Goal: Task Accomplishment & Management: Complete application form

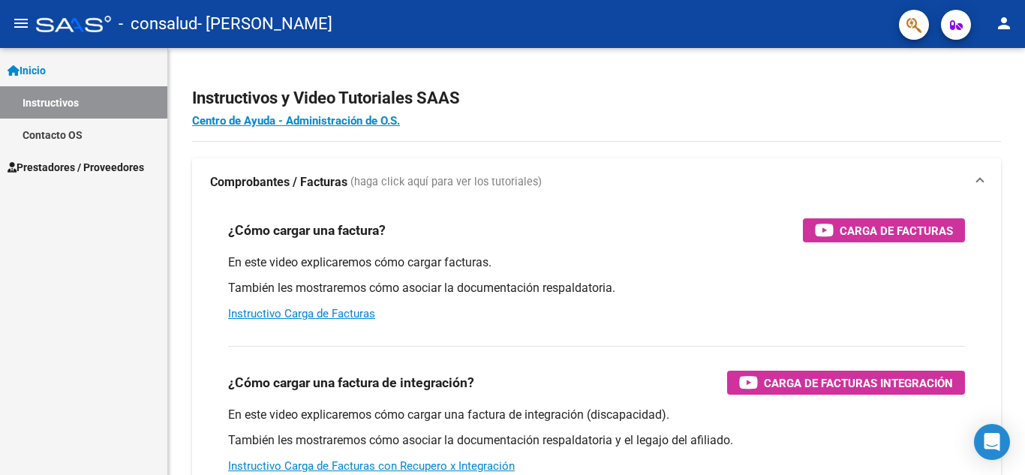
click at [71, 162] on span "Prestadores / Proveedores" at bounding box center [76, 167] width 137 height 17
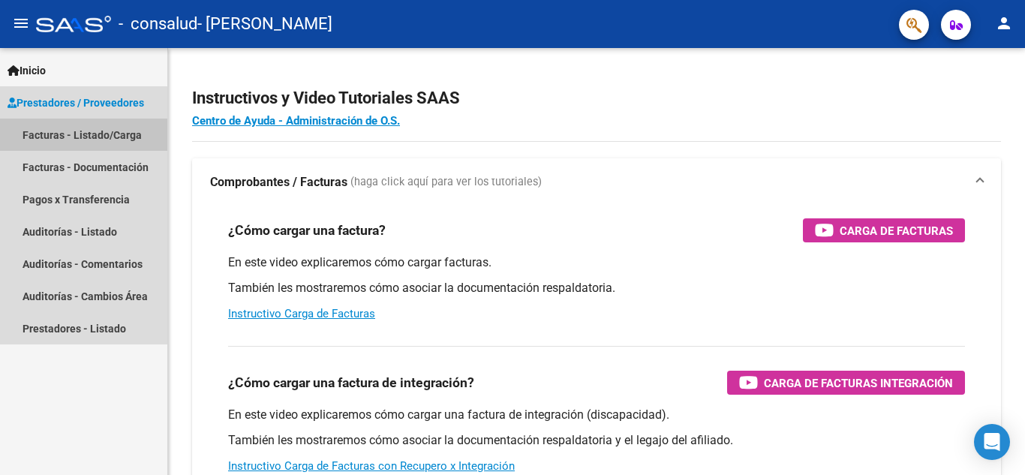
click at [122, 135] on link "Facturas - Listado/Carga" at bounding box center [83, 135] width 167 height 32
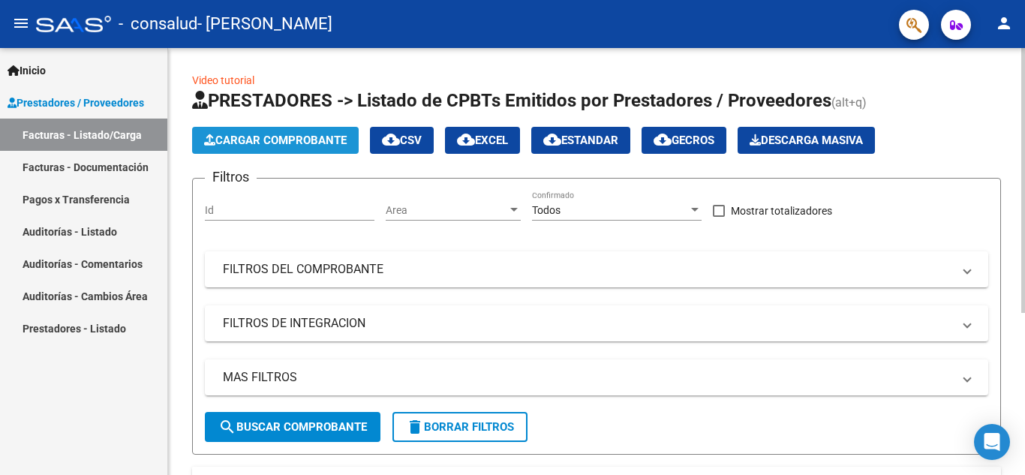
click at [299, 137] on span "Cargar Comprobante" at bounding box center [275, 141] width 143 height 14
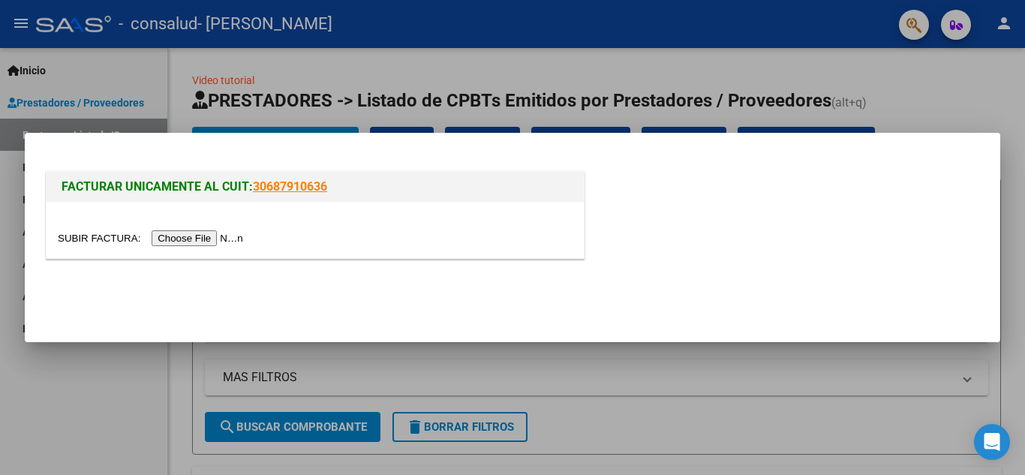
click at [185, 236] on input "file" at bounding box center [153, 238] width 190 height 16
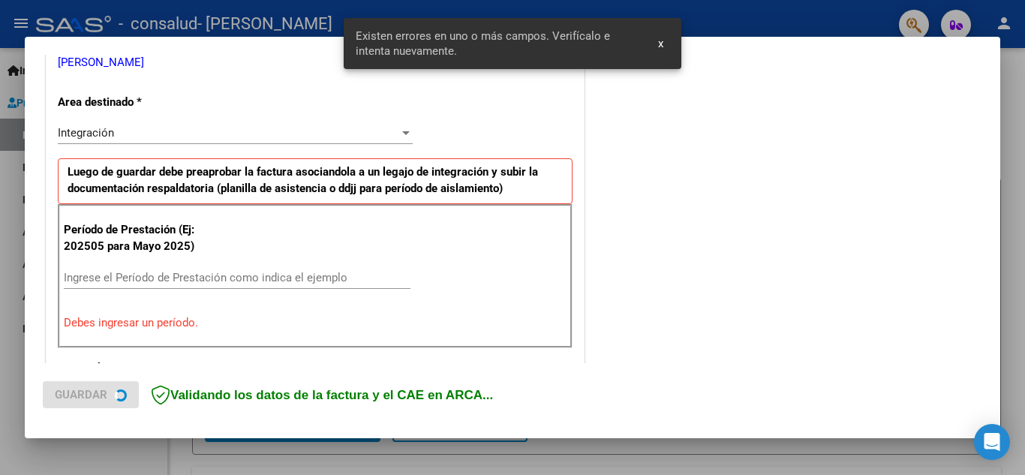
scroll to position [340, 0]
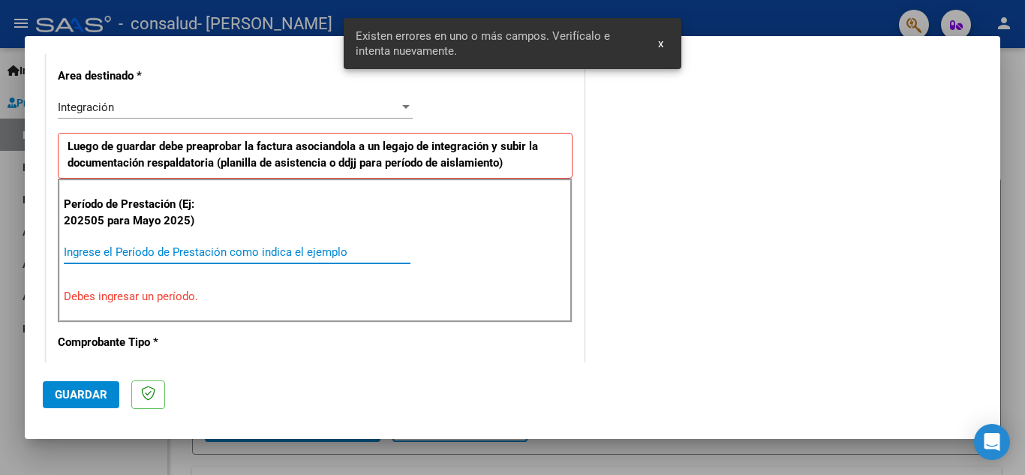
click at [233, 247] on input "Ingrese el Período de Prestación como indica el ejemplo" at bounding box center [237, 252] width 347 height 14
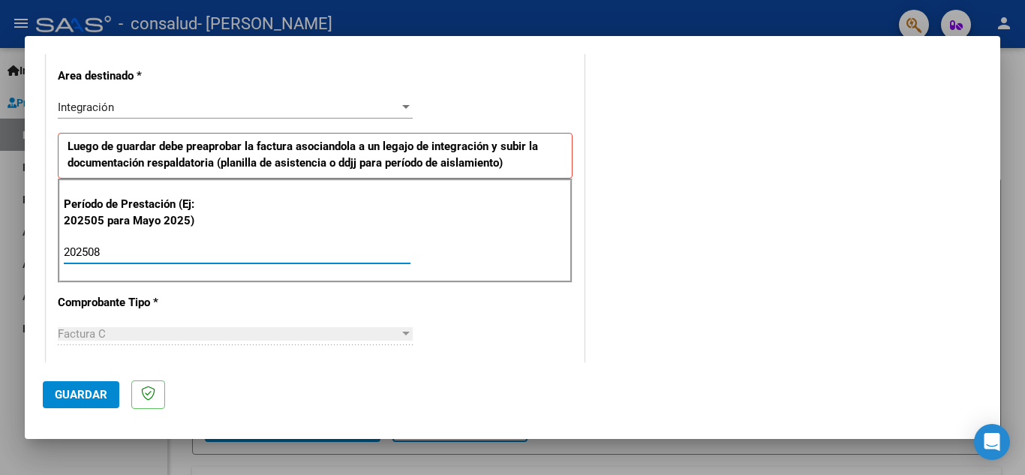
type input "202508"
click at [202, 305] on p "Comprobante Tipo *" at bounding box center [135, 302] width 155 height 17
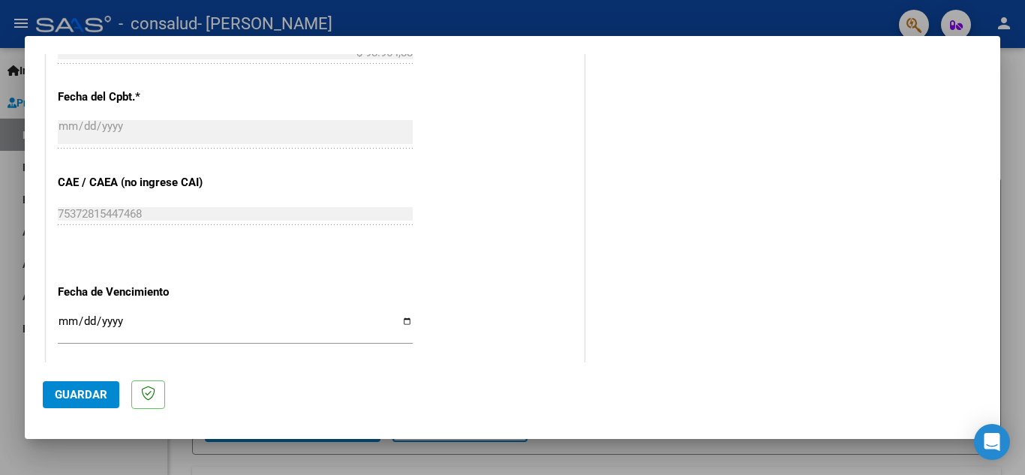
scroll to position [1012, 0]
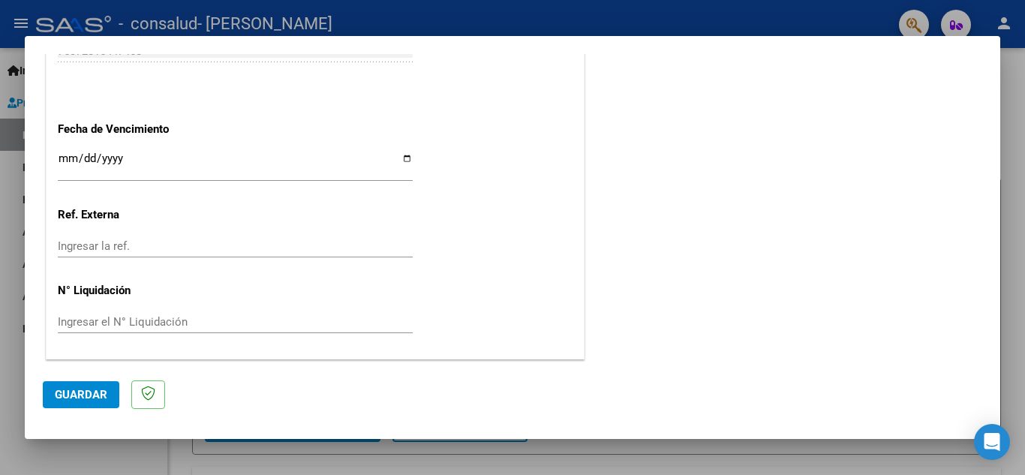
click at [80, 391] on span "Guardar" at bounding box center [81, 395] width 53 height 14
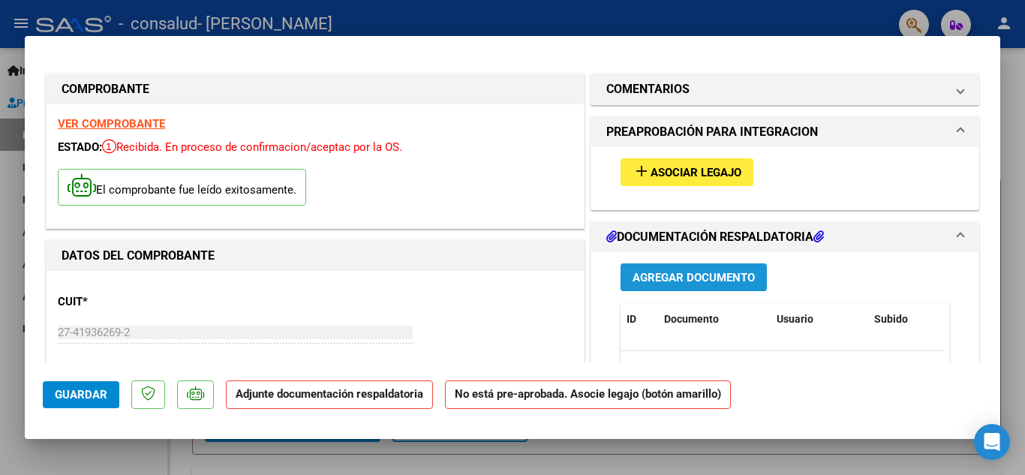
click at [682, 273] on span "Agregar Documento" at bounding box center [693, 278] width 122 height 14
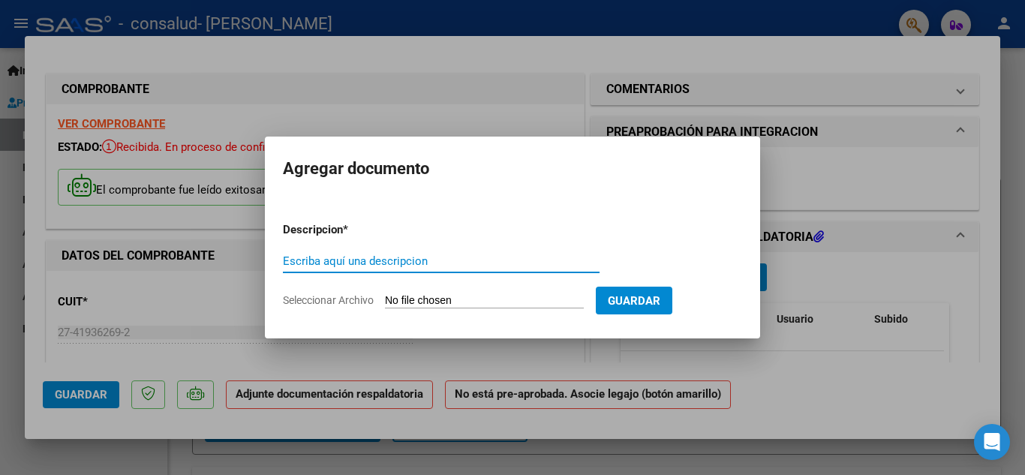
click at [413, 256] on input "Escriba aquí una descripcion" at bounding box center [441, 261] width 317 height 14
type input "O"
type input "PLANILLAS DE ASISTENCIA-AGOSTO"
click at [444, 290] on form "Descripcion * PLANILLAS DE ASISTENCIA-AGOSTO Escriba aquí una descripcion Selec…" at bounding box center [512, 265] width 459 height 110
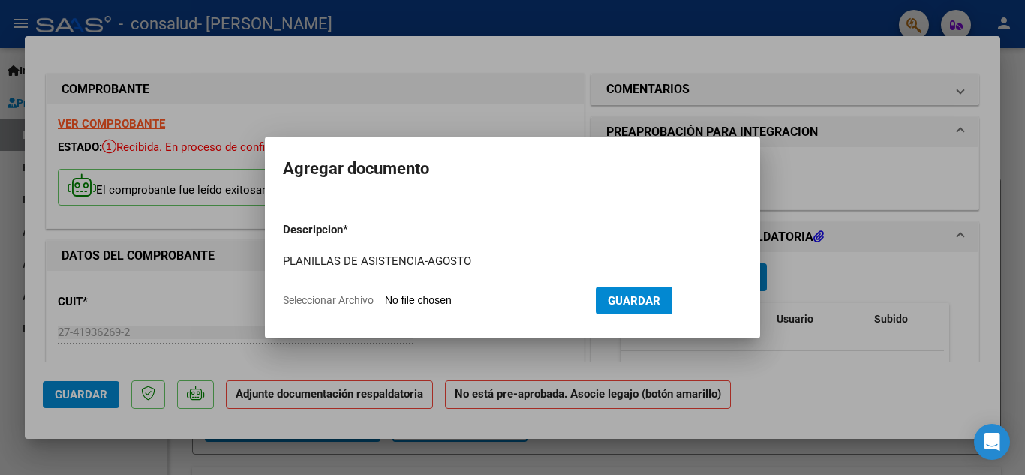
click at [445, 299] on input "Seleccionar Archivo" at bounding box center [484, 301] width 199 height 14
type input "C:\fakepath\AGOSTO_ORIANAIBARROLA.pdf"
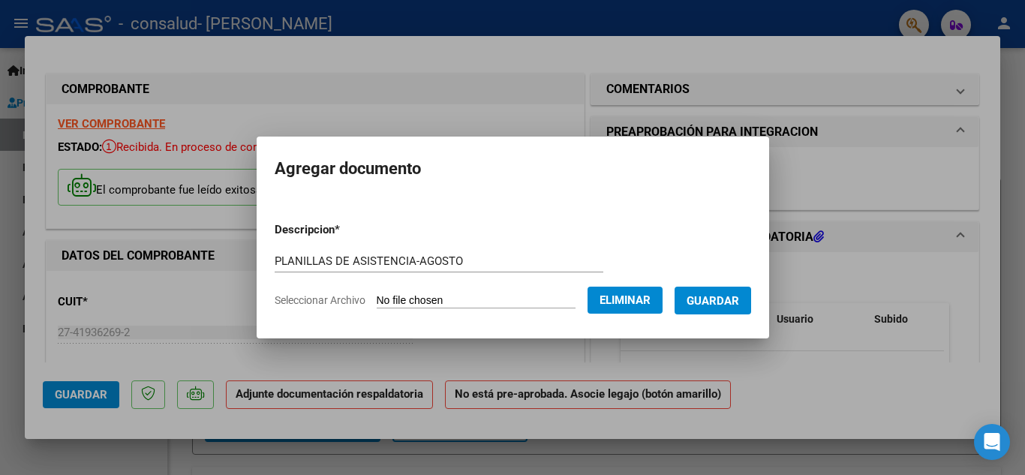
click at [721, 301] on span "Guardar" at bounding box center [712, 301] width 53 height 14
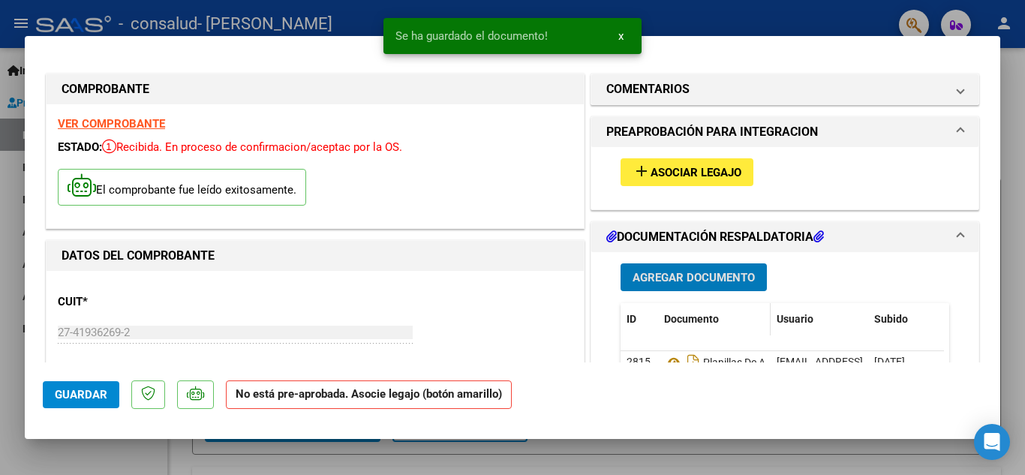
scroll to position [325, 0]
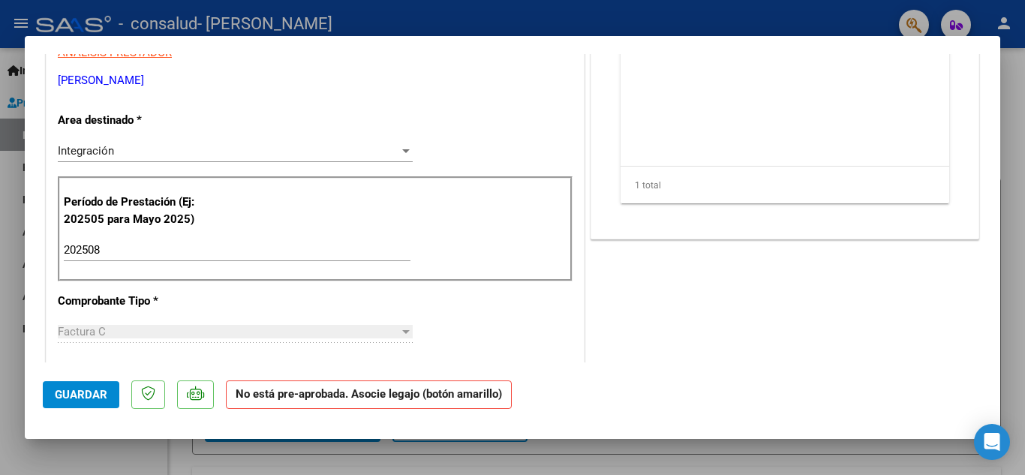
click at [95, 394] on span "Guardar" at bounding box center [81, 395] width 53 height 14
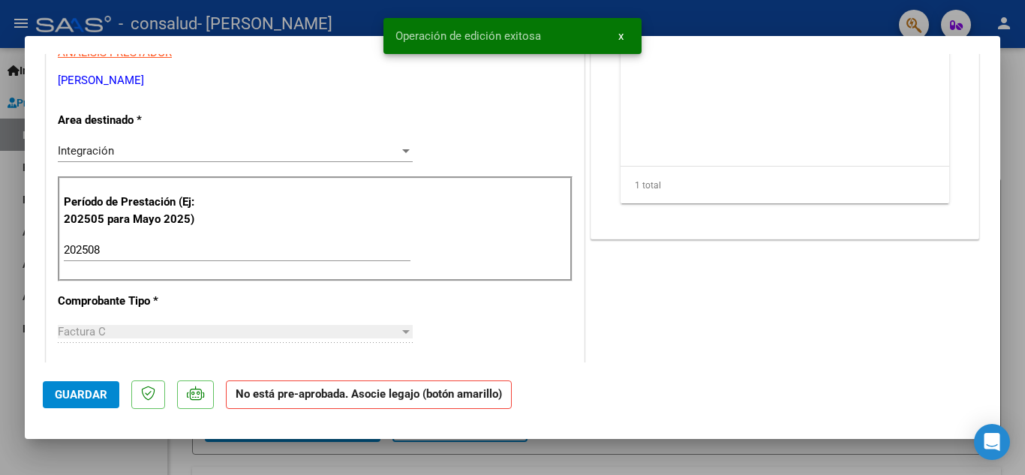
scroll to position [0, 0]
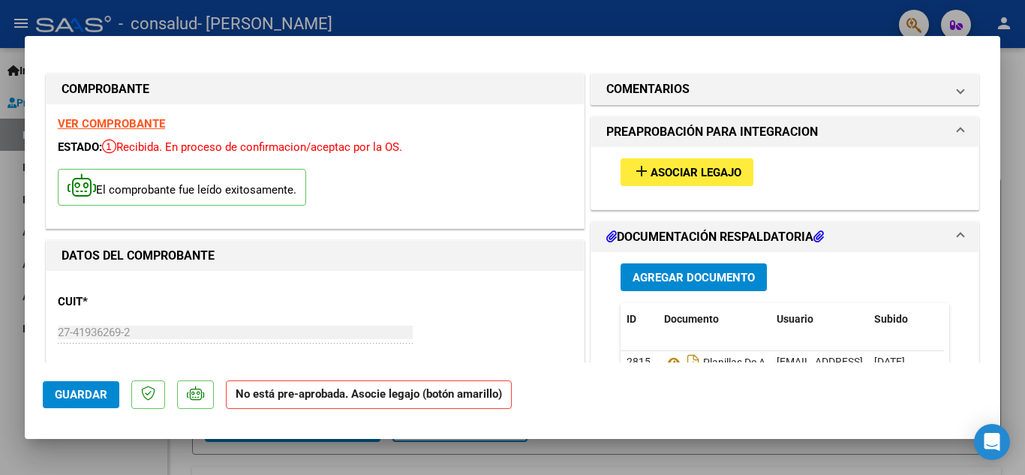
click at [716, 176] on span "Asociar Legajo" at bounding box center [695, 173] width 91 height 14
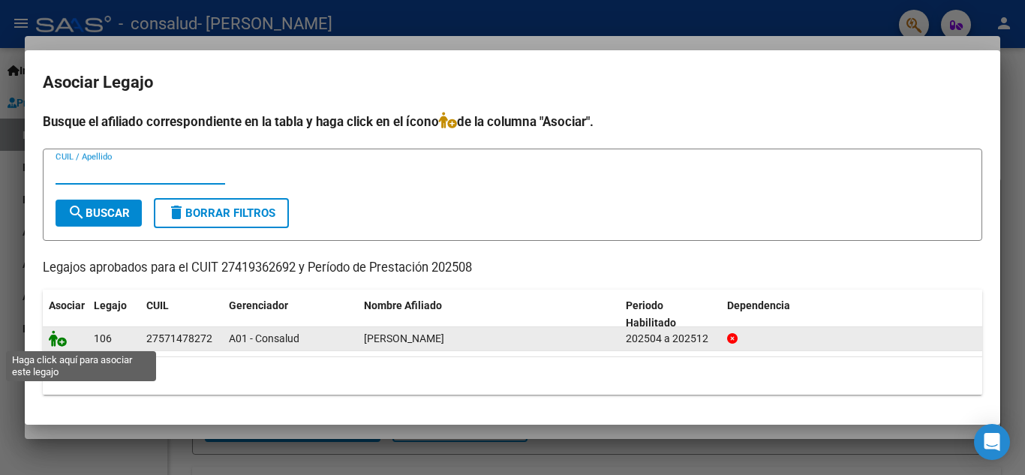
click at [59, 338] on icon at bounding box center [58, 338] width 18 height 17
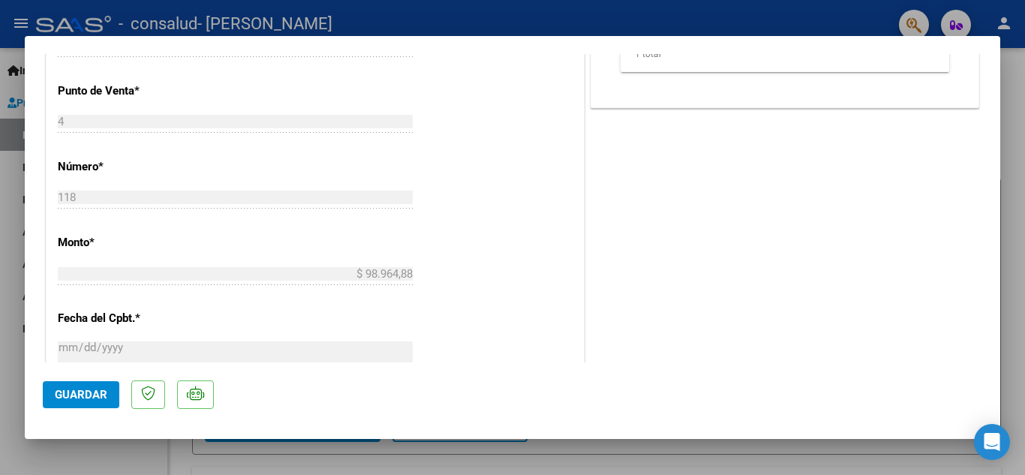
scroll to position [325, 0]
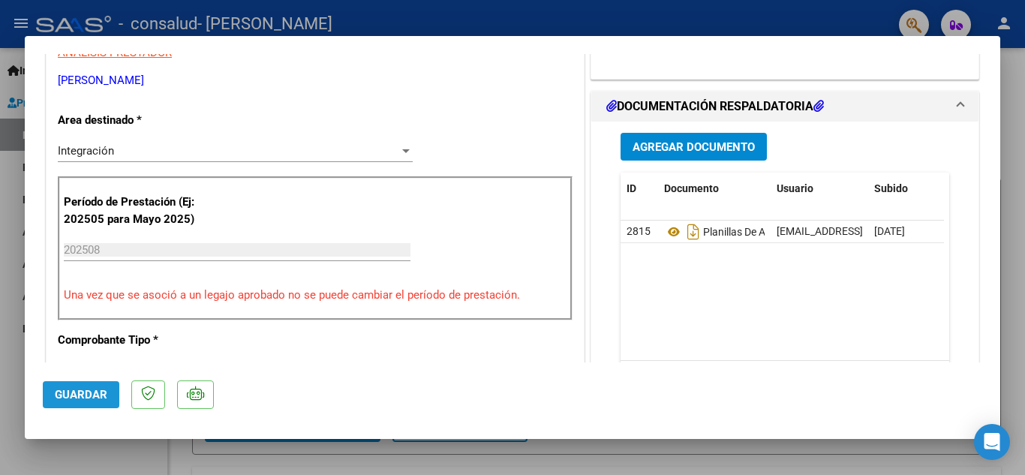
click at [95, 391] on span "Guardar" at bounding box center [81, 395] width 53 height 14
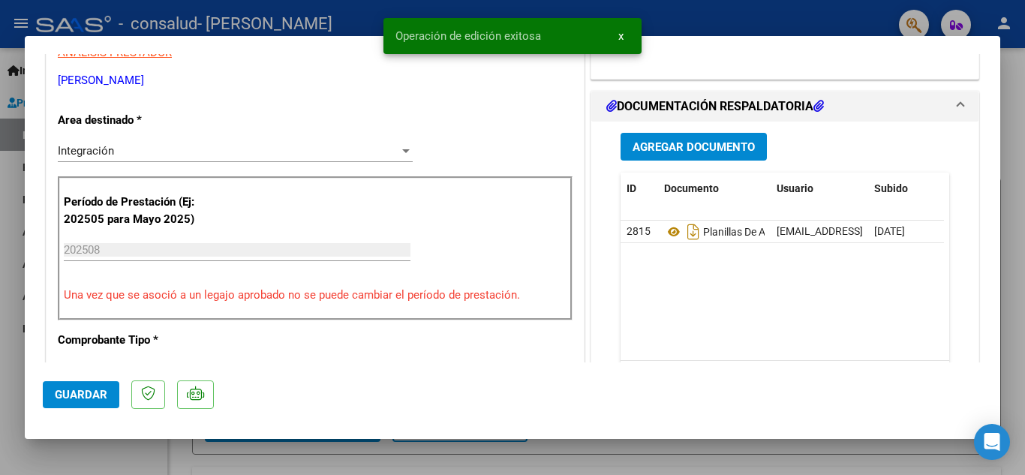
click at [1014, 42] on div at bounding box center [512, 237] width 1025 height 475
type input "$ 0,00"
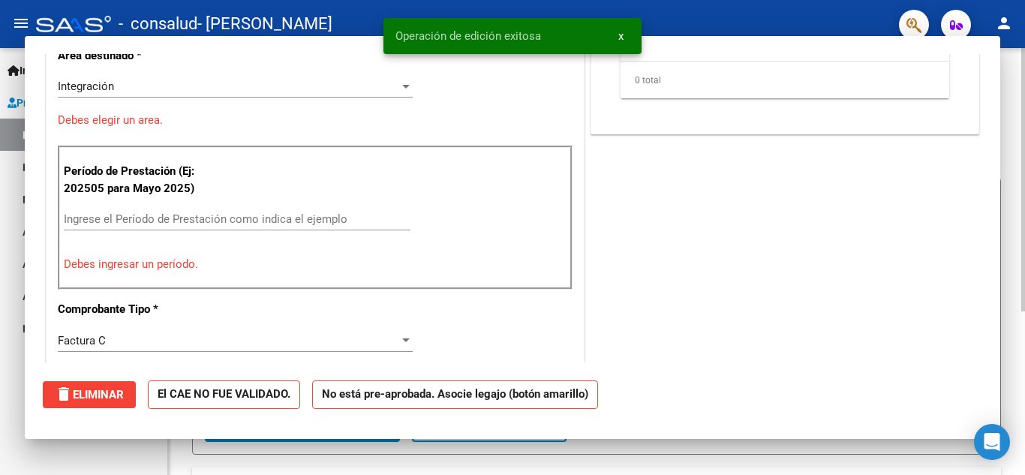
scroll to position [0, 0]
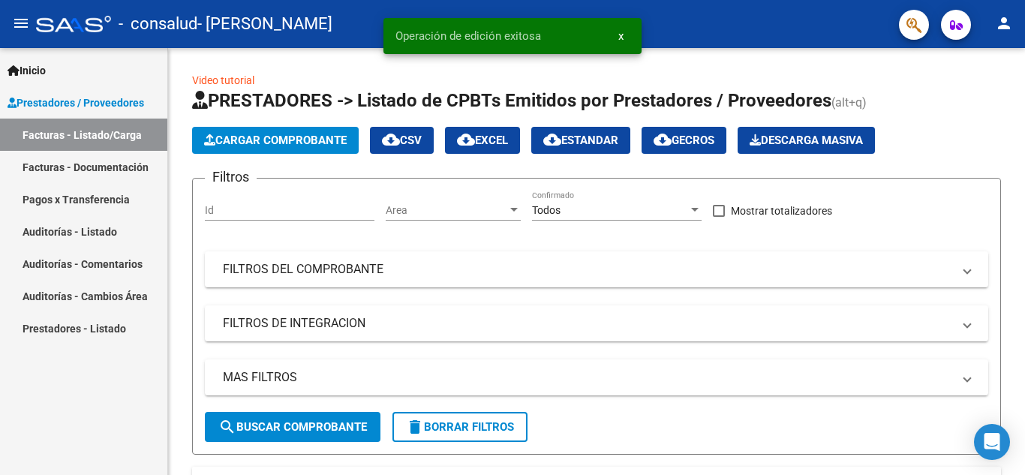
click at [109, 168] on link "Facturas - Documentación" at bounding box center [83, 167] width 167 height 32
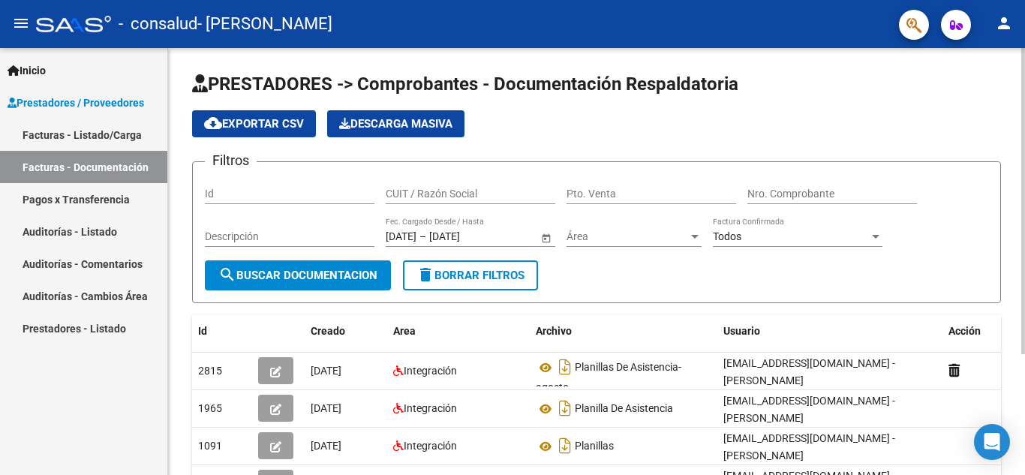
click at [1001, 82] on div "PRESTADORES -> Comprobantes - Documentación Respaldatoria cloud_download Export…" at bounding box center [598, 339] width 860 height 583
click at [106, 193] on link "Pagos x Transferencia" at bounding box center [83, 199] width 167 height 32
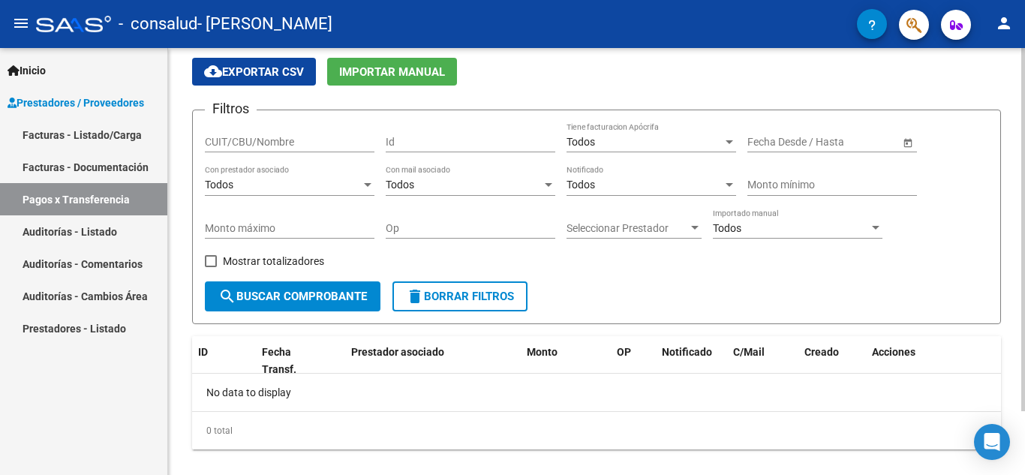
scroll to position [75, 0]
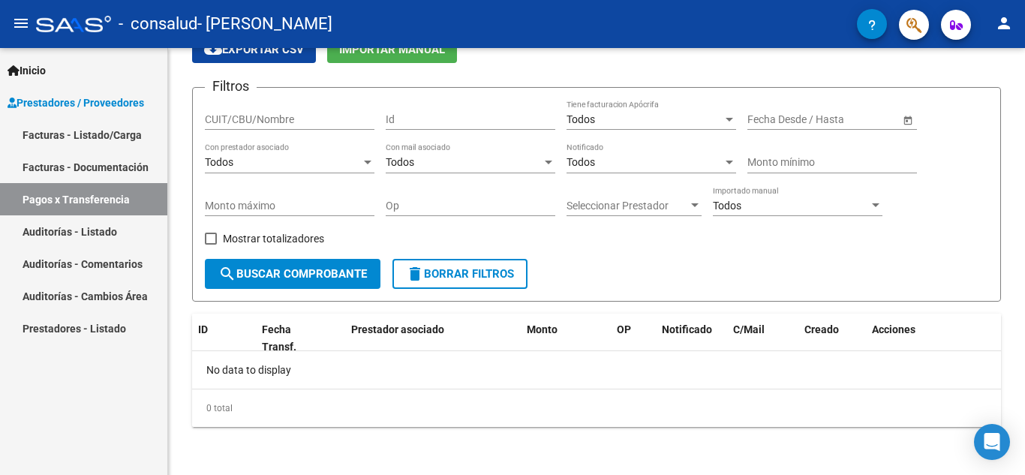
click at [115, 227] on link "Auditorías - Listado" at bounding box center [83, 231] width 167 height 32
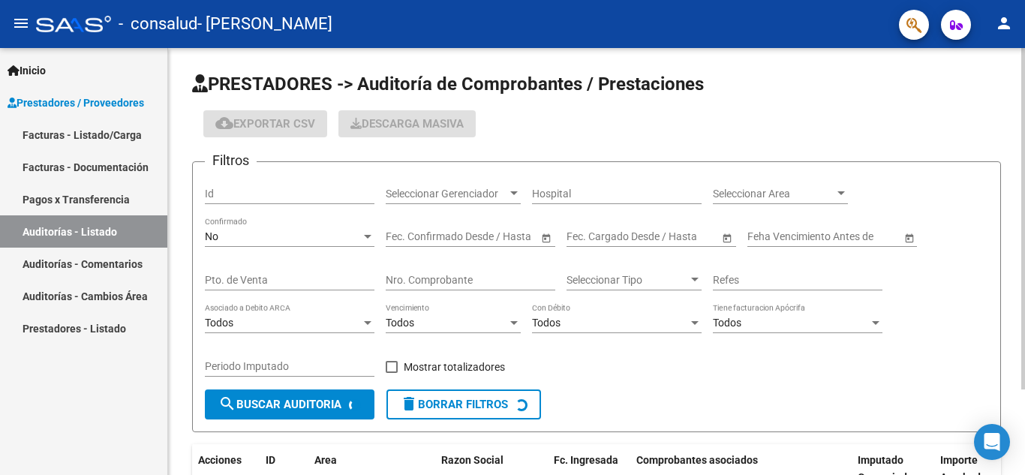
scroll to position [107, 0]
